Goal: Task Accomplishment & Management: Manage account settings

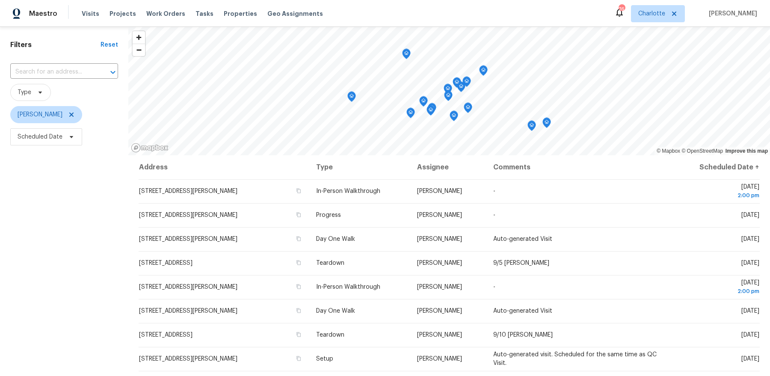
scroll to position [35, 0]
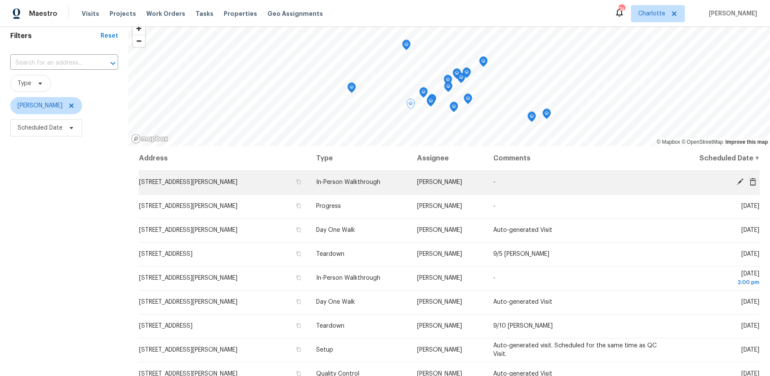
click at [224, 179] on span "2174 Primm Farms Dr, Charlotte, NC 28216" at bounding box center [188, 182] width 98 height 6
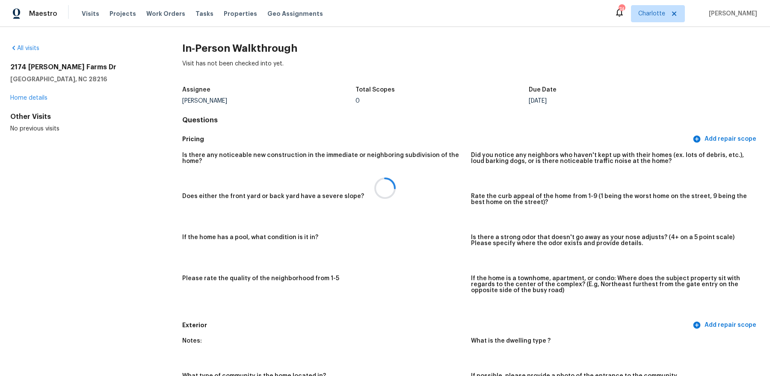
click at [23, 100] on div at bounding box center [385, 188] width 770 height 376
click at [23, 98] on link "Home details" at bounding box center [28, 98] width 37 height 6
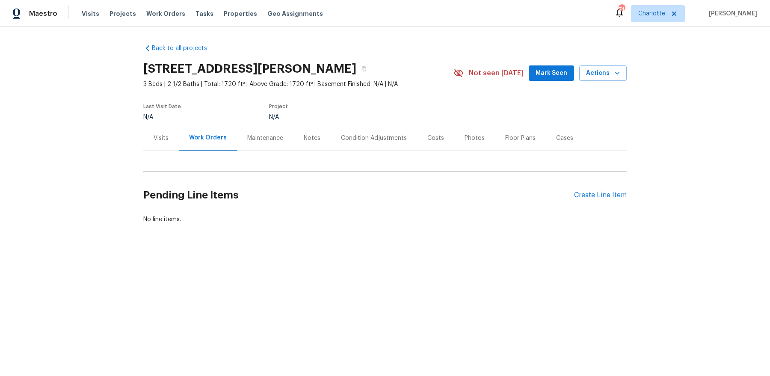
click at [158, 135] on div "Visits" at bounding box center [161, 138] width 15 height 9
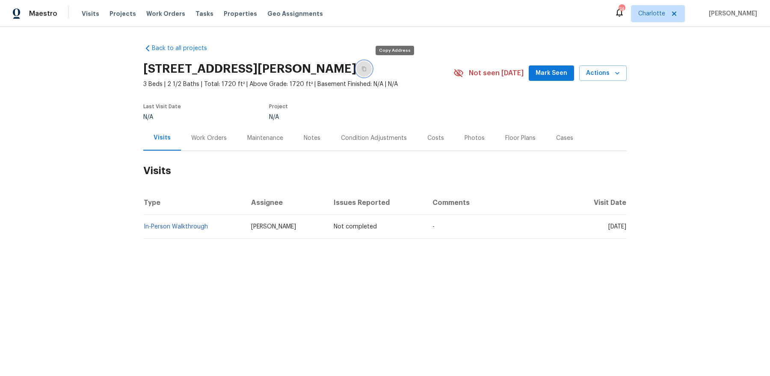
click at [372, 71] on button "button" at bounding box center [364, 68] width 15 height 15
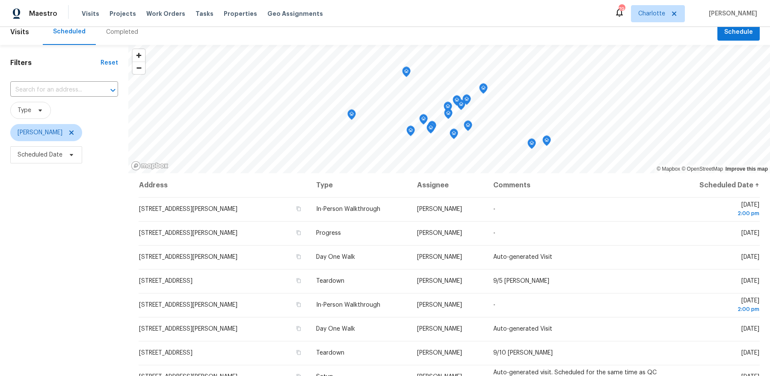
scroll to position [10, 0]
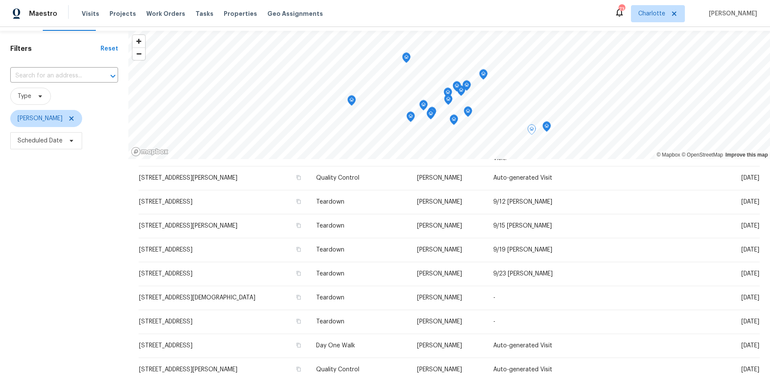
scroll to position [209, 0]
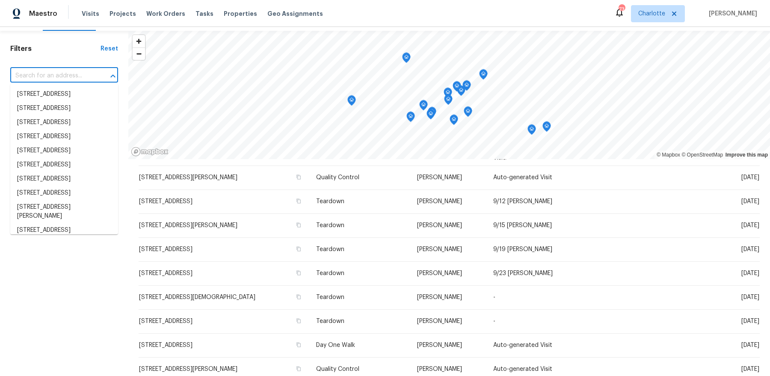
click at [51, 70] on input "text" at bounding box center [52, 75] width 84 height 13
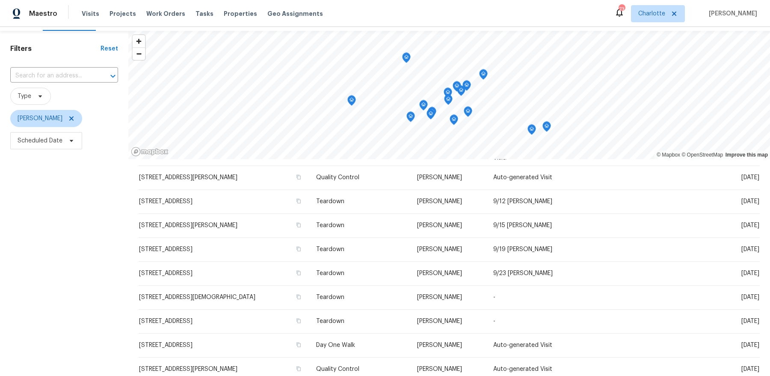
click at [48, 250] on div "Filters Reset ​ Type Dan Baquero Scheduled Date" at bounding box center [64, 245] width 128 height 429
click at [31, 95] on span "Type" at bounding box center [30, 96] width 41 height 17
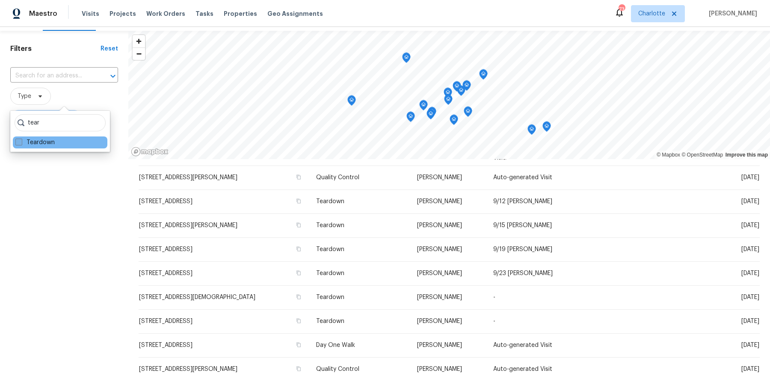
type input "tear"
click at [30, 145] on label "Teardown" at bounding box center [34, 142] width 39 height 9
click at [21, 144] on input "Teardown" at bounding box center [18, 141] width 6 height 6
checkbox input "true"
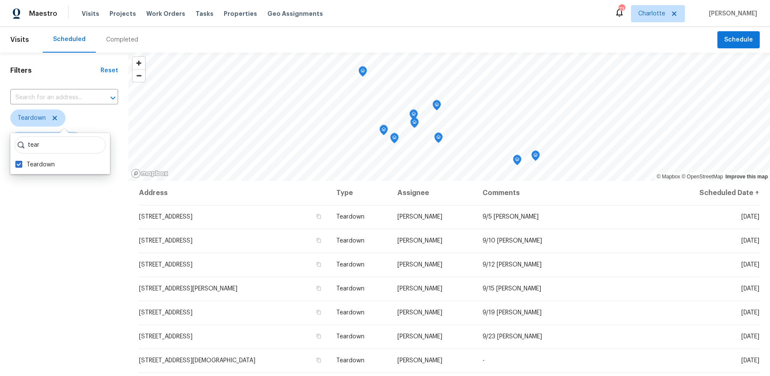
click at [48, 276] on div "Filters Reset ​ Teardown Dan Baquero Scheduled Date" at bounding box center [64, 267] width 128 height 429
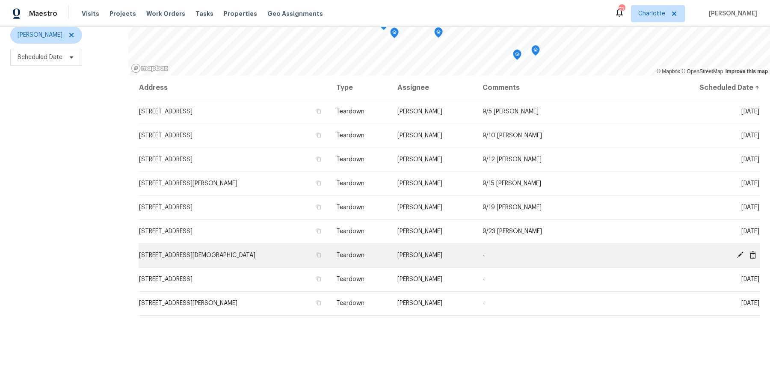
click at [740, 254] on icon at bounding box center [740, 255] width 7 height 7
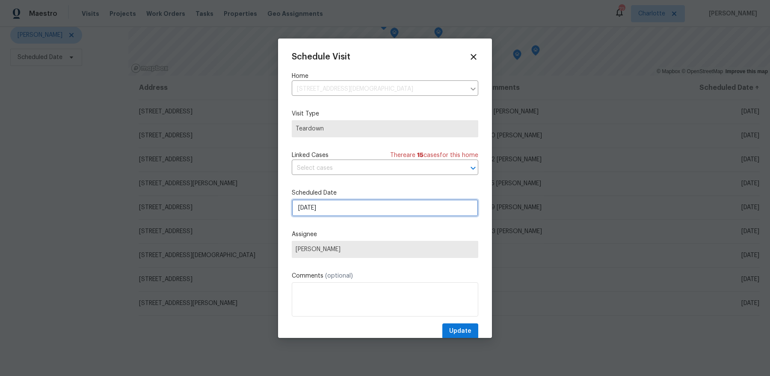
select select "8"
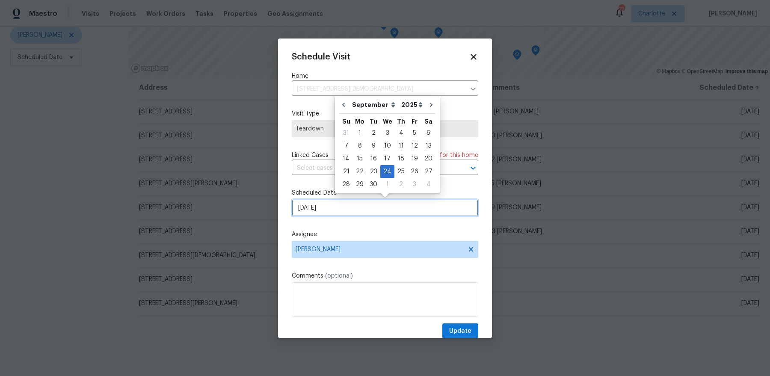
click at [336, 212] on input "9/24/2025" at bounding box center [385, 207] width 187 height 17
click at [362, 182] on div "29" at bounding box center [360, 184] width 14 height 12
type input "9/29/2025"
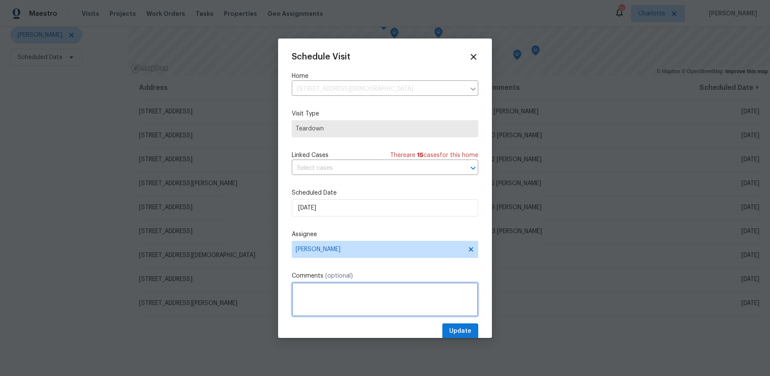
click at [354, 309] on textarea at bounding box center [385, 299] width 187 height 34
type textarea "9/30 COE"
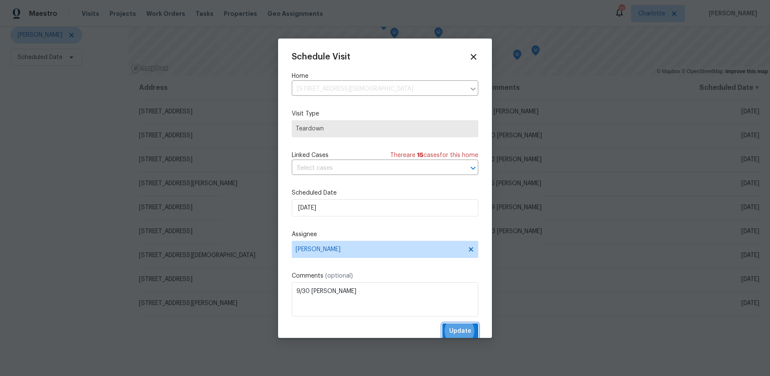
scroll to position [1, 0]
click at [443, 322] on button "Update" at bounding box center [461, 330] width 36 height 16
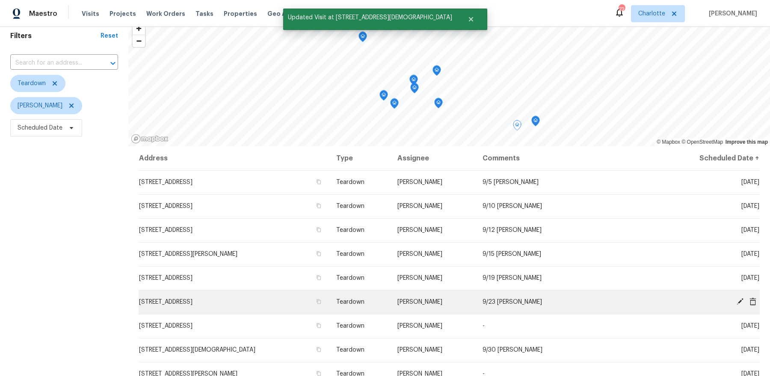
scroll to position [105, 0]
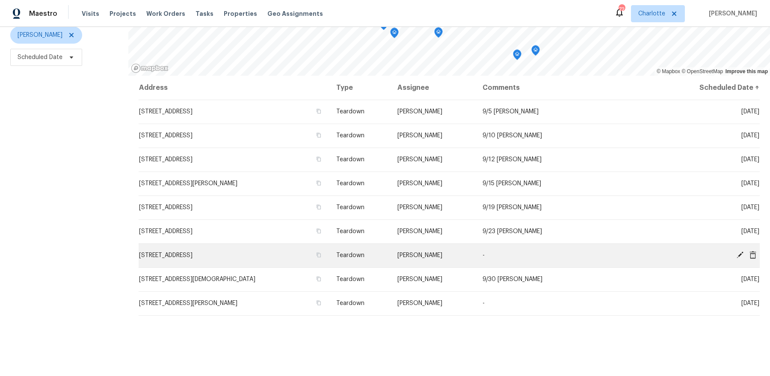
click at [738, 254] on icon at bounding box center [741, 255] width 8 height 8
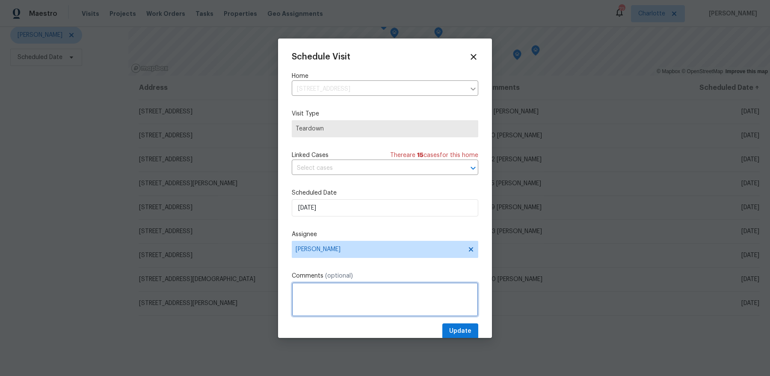
click at [356, 301] on textarea at bounding box center [385, 299] width 187 height 34
type textarea "9/30 COE"
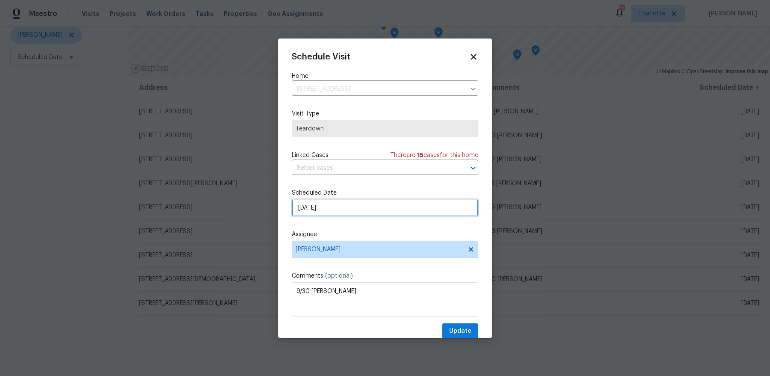
click at [354, 205] on input "9/24/2025" at bounding box center [385, 207] width 187 height 17
select select "8"
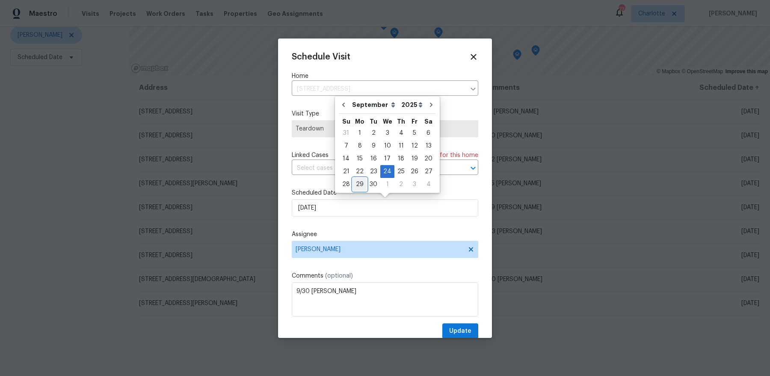
click at [362, 184] on div "29" at bounding box center [360, 184] width 14 height 12
type input "9/29/2025"
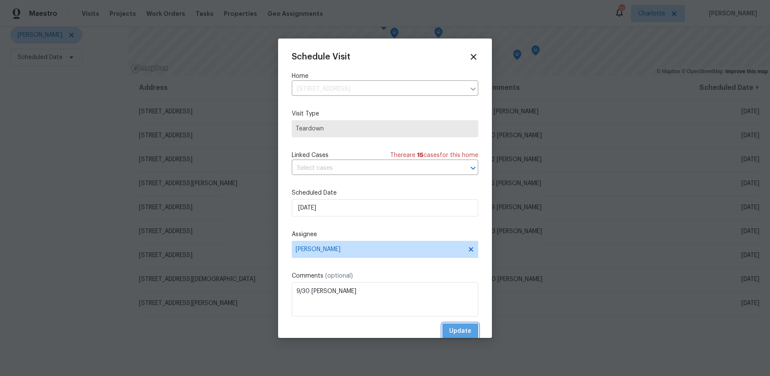
click at [456, 335] on span "Update" at bounding box center [460, 331] width 22 height 11
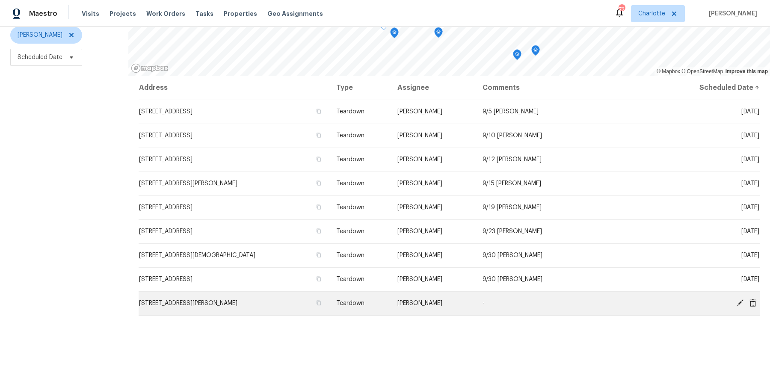
click at [739, 303] on icon at bounding box center [740, 303] width 7 height 7
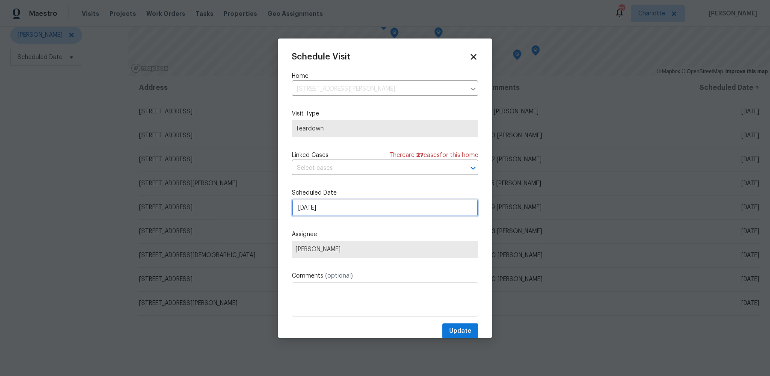
select select "9"
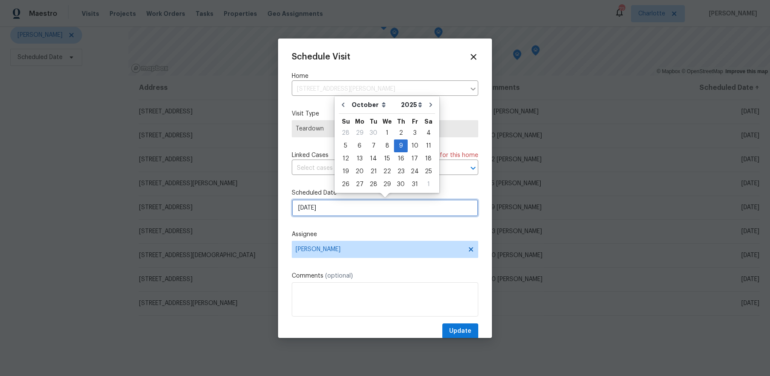
click at [396, 211] on input "10/9/2025" at bounding box center [385, 207] width 187 height 17
click at [373, 158] on div "14" at bounding box center [374, 159] width 14 height 12
type input "10/14/2025"
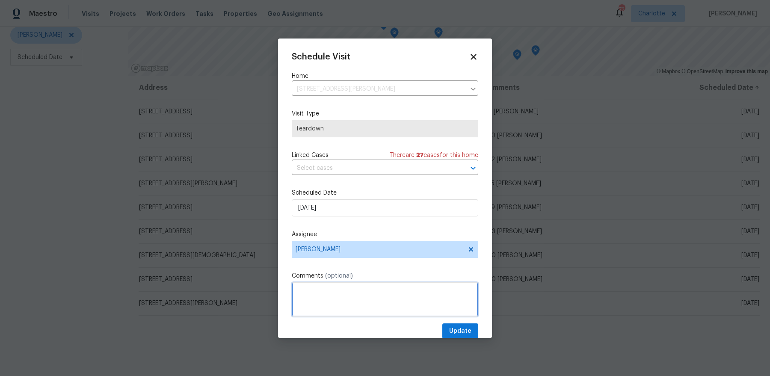
click at [350, 289] on textarea at bounding box center [385, 299] width 187 height 34
type textarea "10/15 COE"
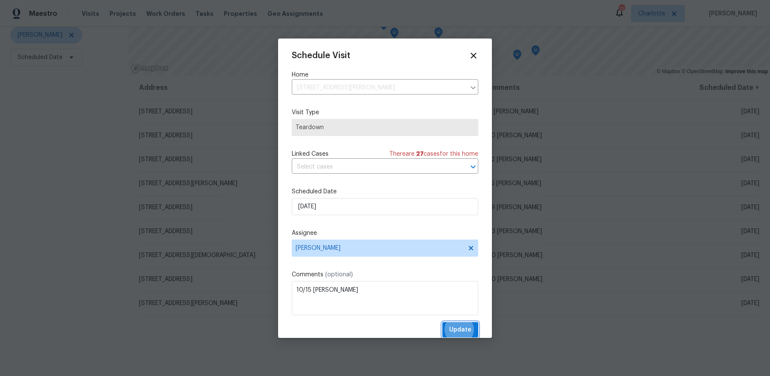
click at [443, 322] on button "Update" at bounding box center [461, 330] width 36 height 16
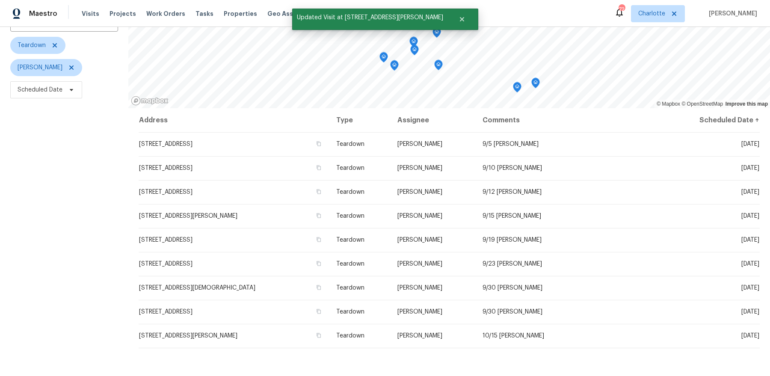
scroll to position [0, 0]
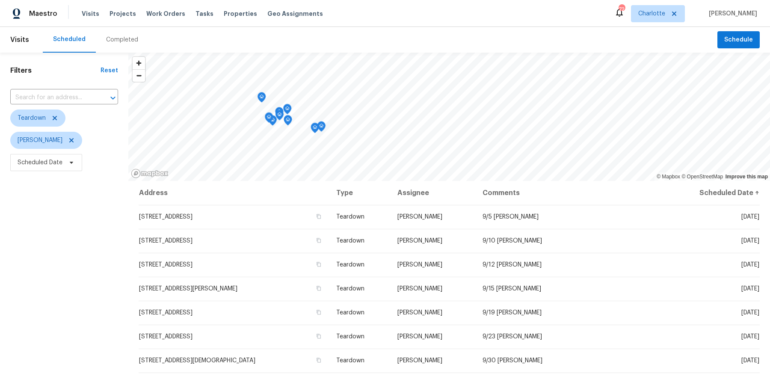
drag, startPoint x: 270, startPoint y: 149, endPoint x: 300, endPoint y: 95, distance: 61.7
click at [291, 104] on icon "Map marker" at bounding box center [288, 109] width 8 height 10
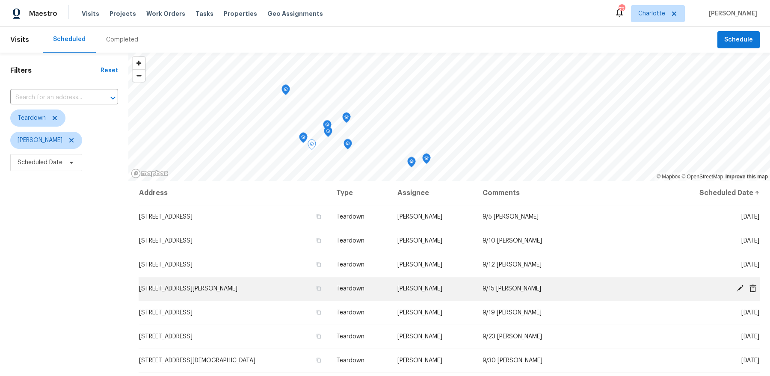
scroll to position [105, 0]
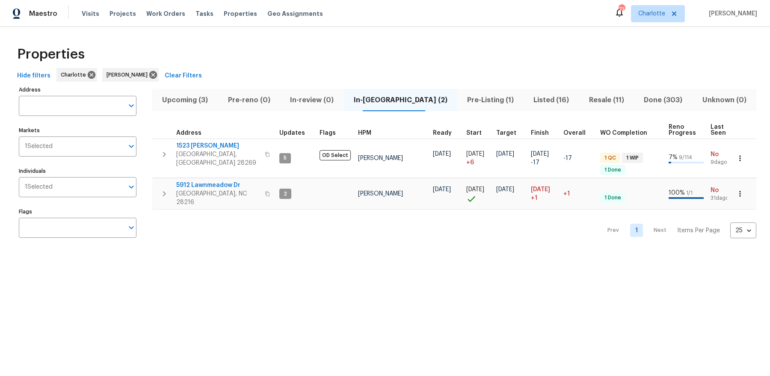
click at [530, 98] on span "Listed (16)" at bounding box center [551, 100] width 45 height 12
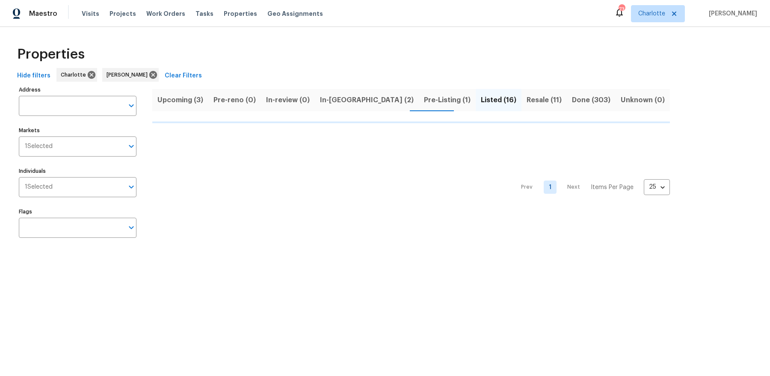
click at [486, 98] on div "Upcoming (3) Pre-reno (0) In-review (0) In-reno (2) Pre-Listing (1) Listed (16)…" at bounding box center [411, 100] width 518 height 22
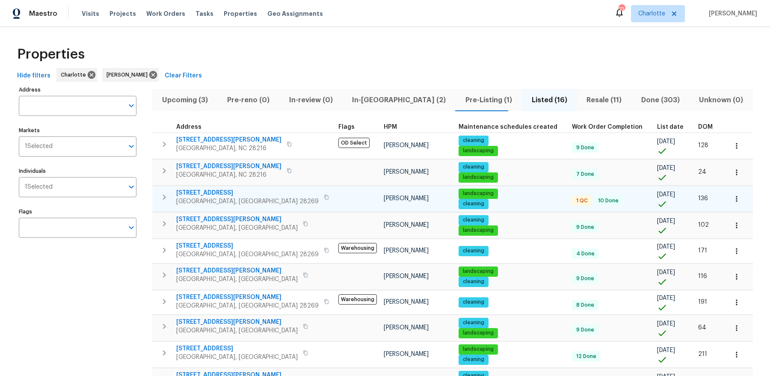
click at [200, 195] on span "4437 Devonhill Ln" at bounding box center [247, 193] width 143 height 9
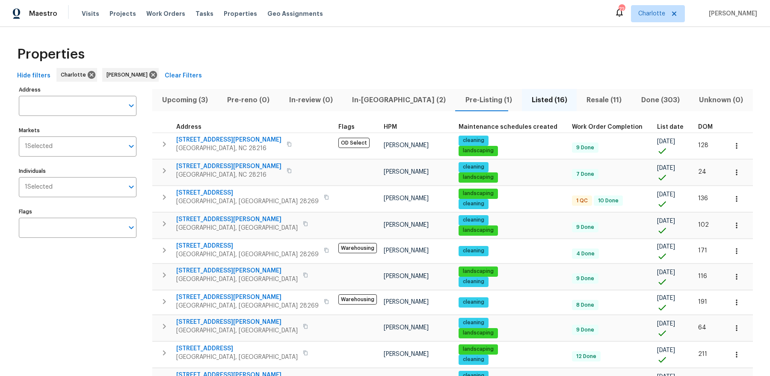
scroll to position [26, 0]
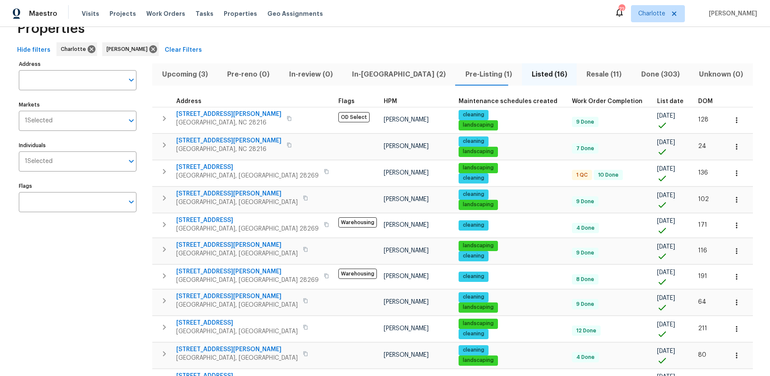
click at [582, 73] on span "Resale (11)" at bounding box center [604, 74] width 45 height 12
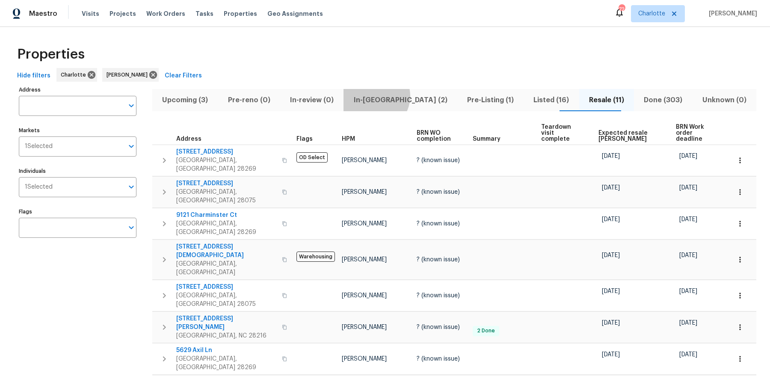
click at [394, 96] on span "In-reno (2)" at bounding box center [400, 100] width 103 height 12
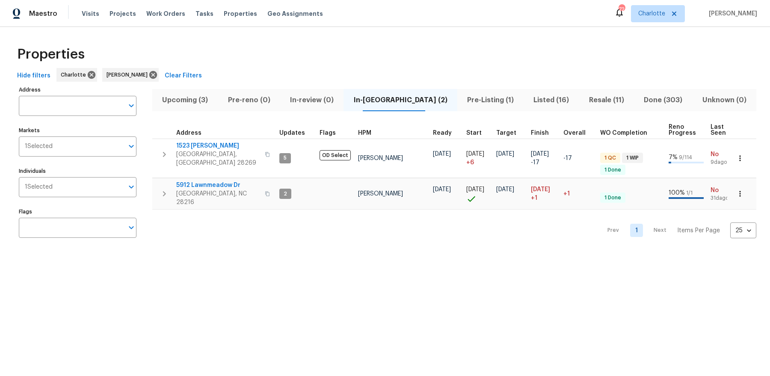
click at [190, 96] on span "Upcoming (3)" at bounding box center [185, 100] width 55 height 12
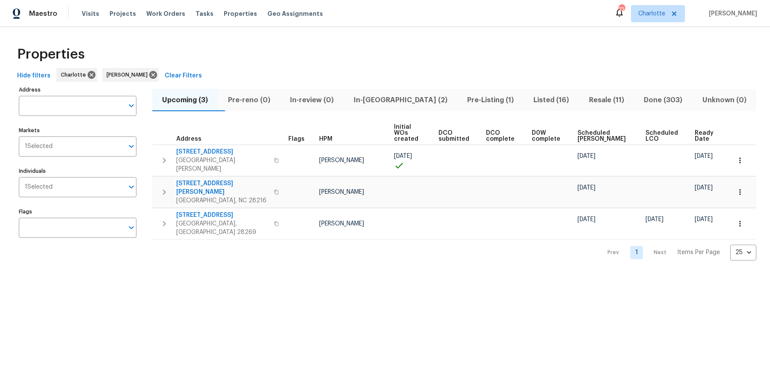
click at [375, 102] on span "In-reno (2)" at bounding box center [400, 100] width 103 height 12
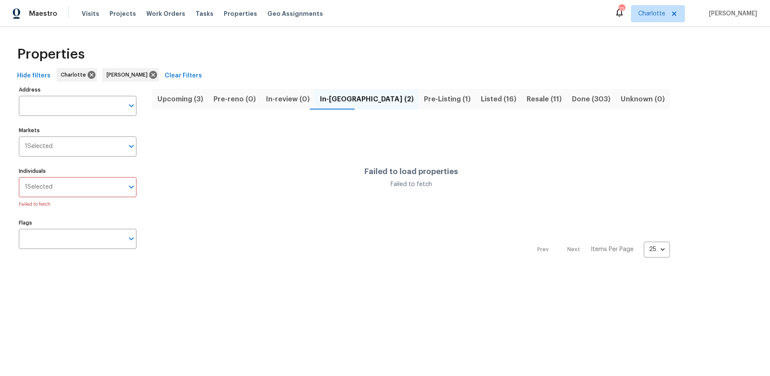
click at [424, 101] on span "Pre-Listing (1)" at bounding box center [447, 99] width 47 height 12
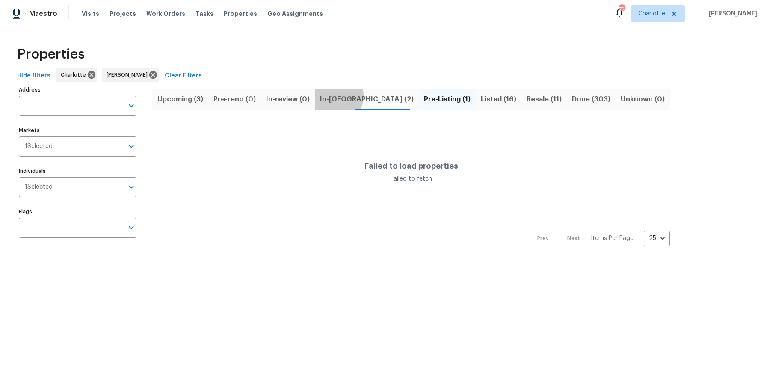
click at [328, 95] on span "In-reno (2)" at bounding box center [367, 99] width 94 height 12
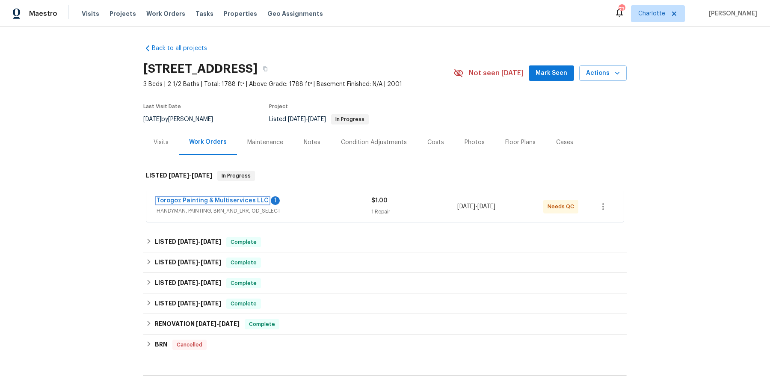
click at [233, 201] on link "Torogoz Painting & Multiservices LLC" at bounding box center [213, 201] width 112 height 6
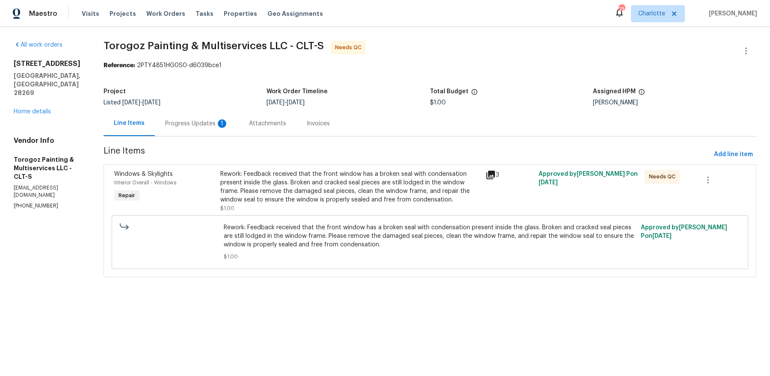
click at [227, 128] on div "Progress Updates 1" at bounding box center [196, 123] width 63 height 9
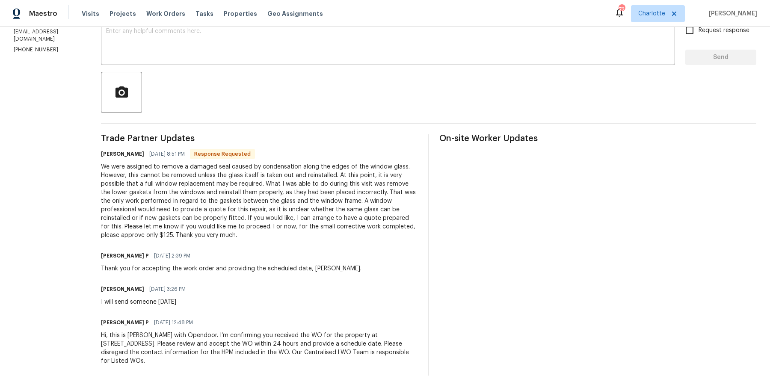
scroll to position [169, 0]
